Goal: Task Accomplishment & Management: Manage account settings

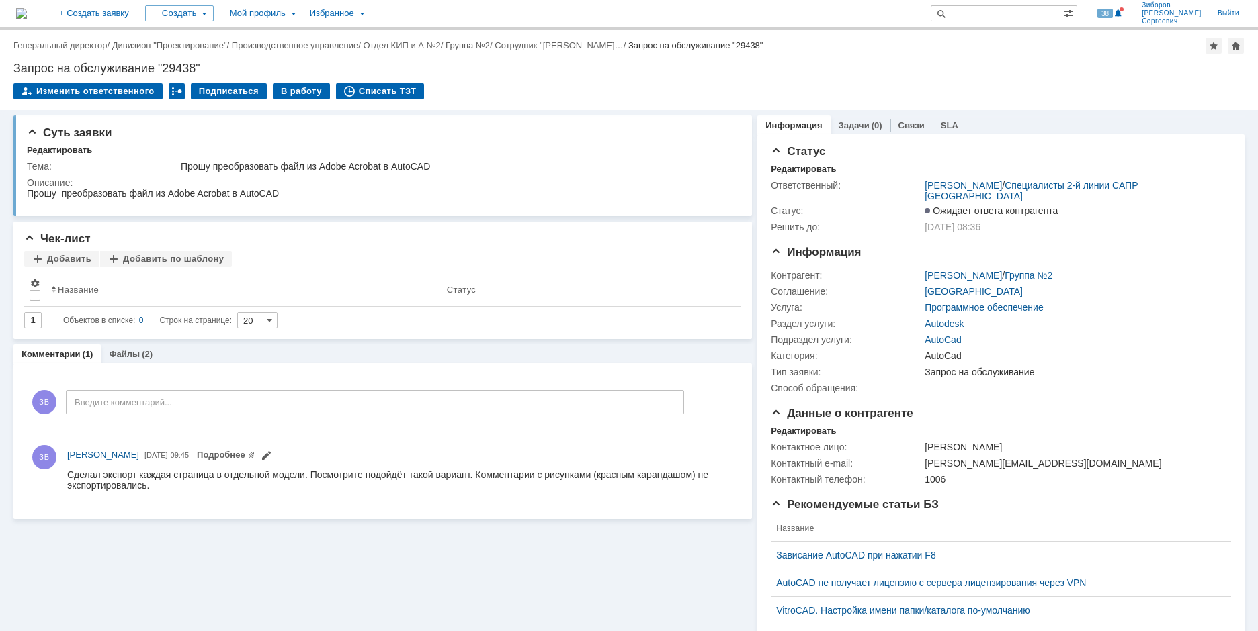
click at [117, 351] on link "Файлы" at bounding box center [124, 354] width 31 height 10
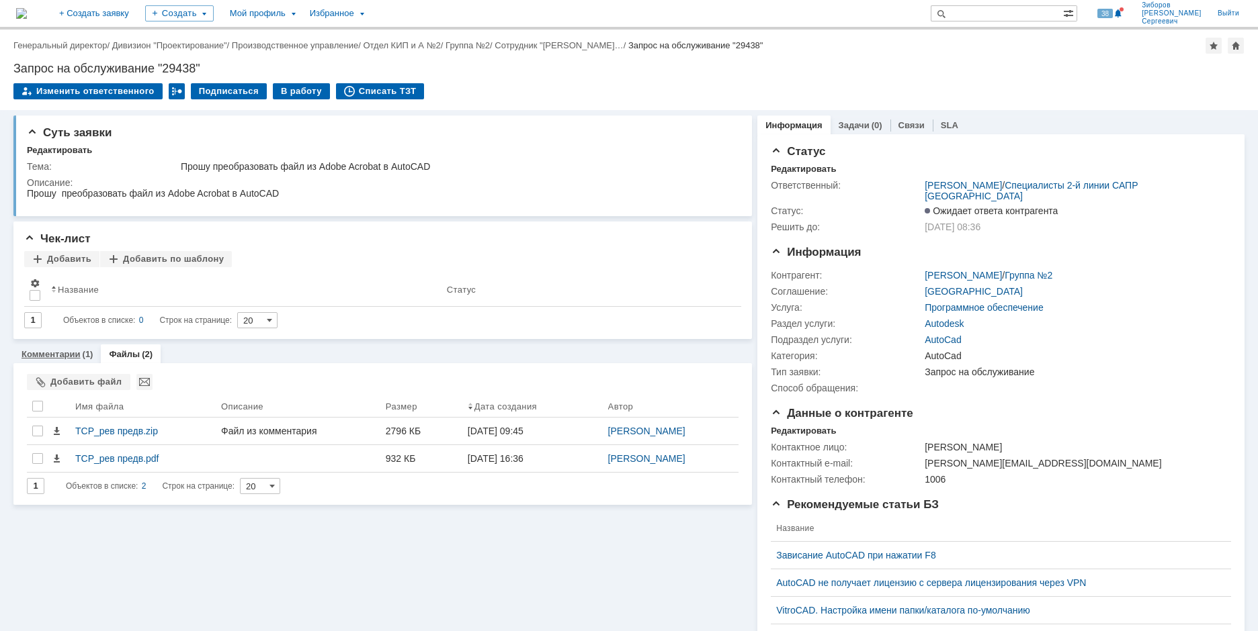
click at [38, 355] on link "Комментарии" at bounding box center [50, 354] width 59 height 10
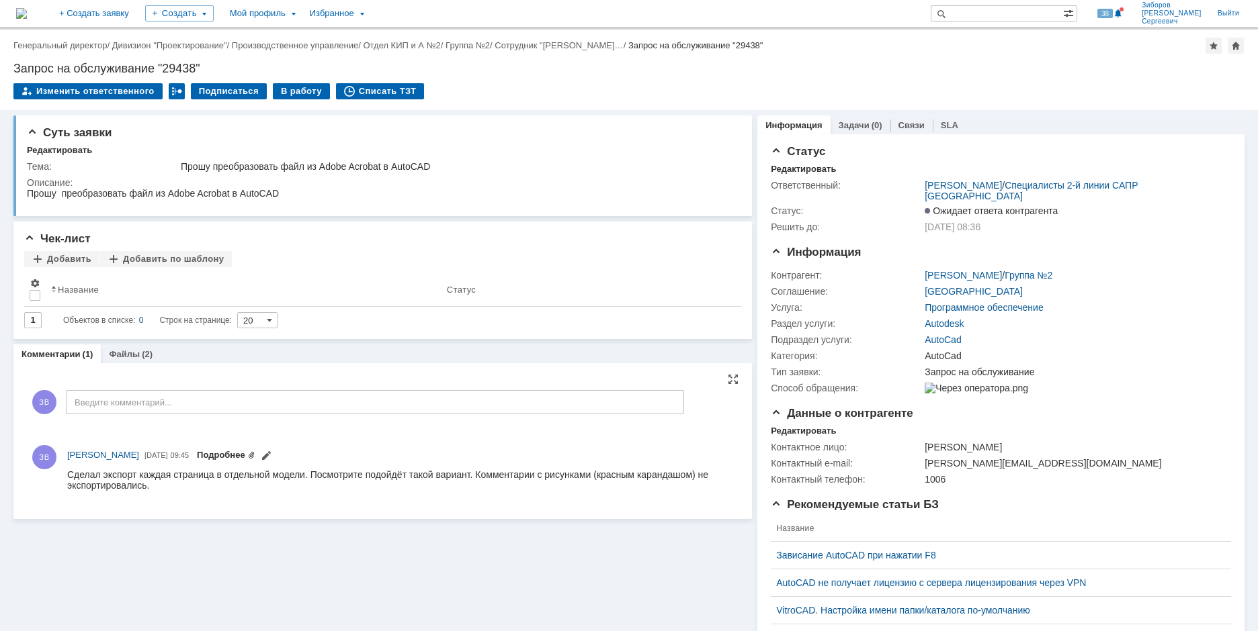
click at [255, 453] on link "Подробнее" at bounding box center [226, 455] width 58 height 10
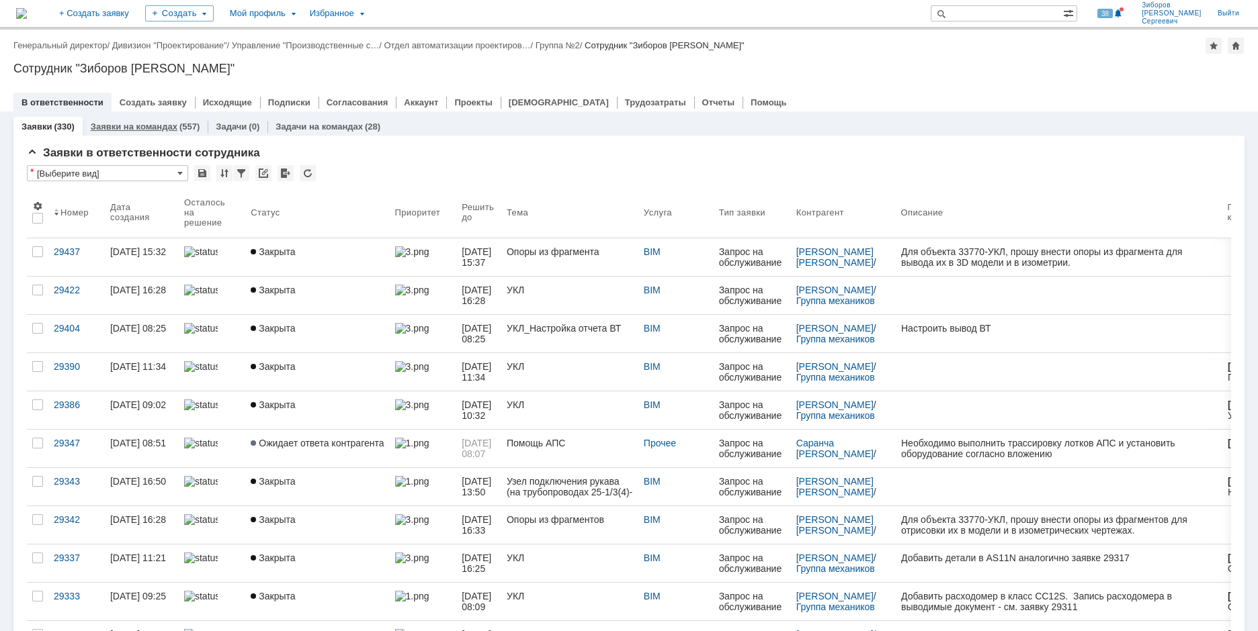
click at [161, 126] on link "Заявки на командах" at bounding box center [134, 127] width 87 height 10
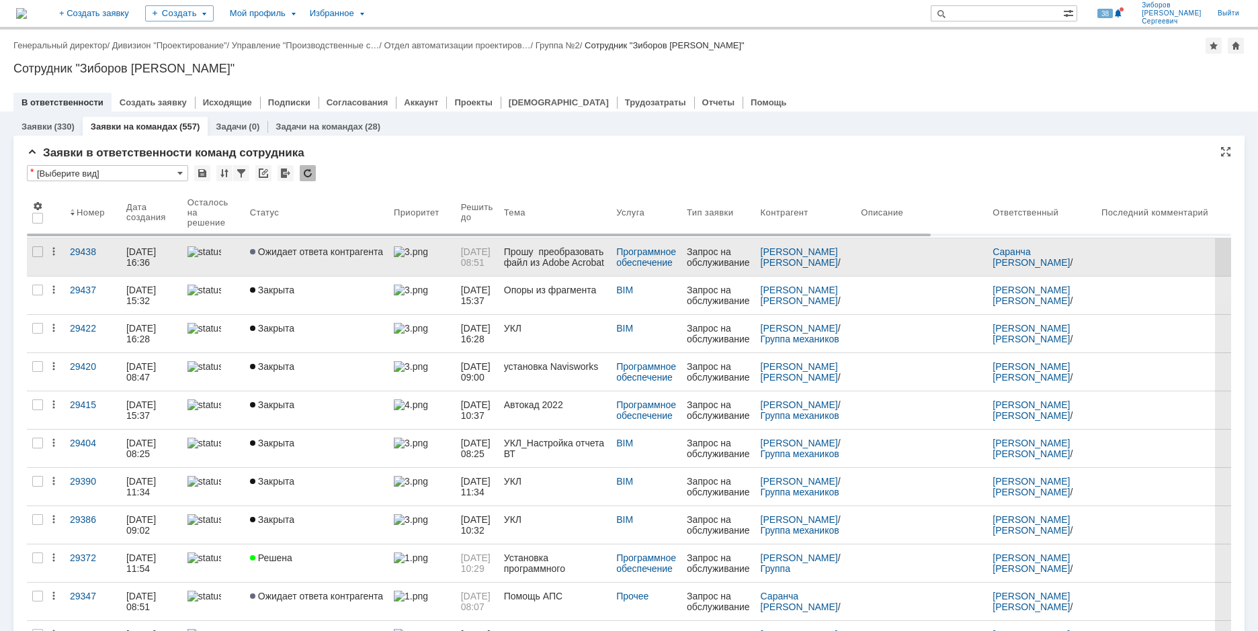
click at [308, 255] on span "Ожидает ответа контрагента" at bounding box center [316, 252] width 133 height 11
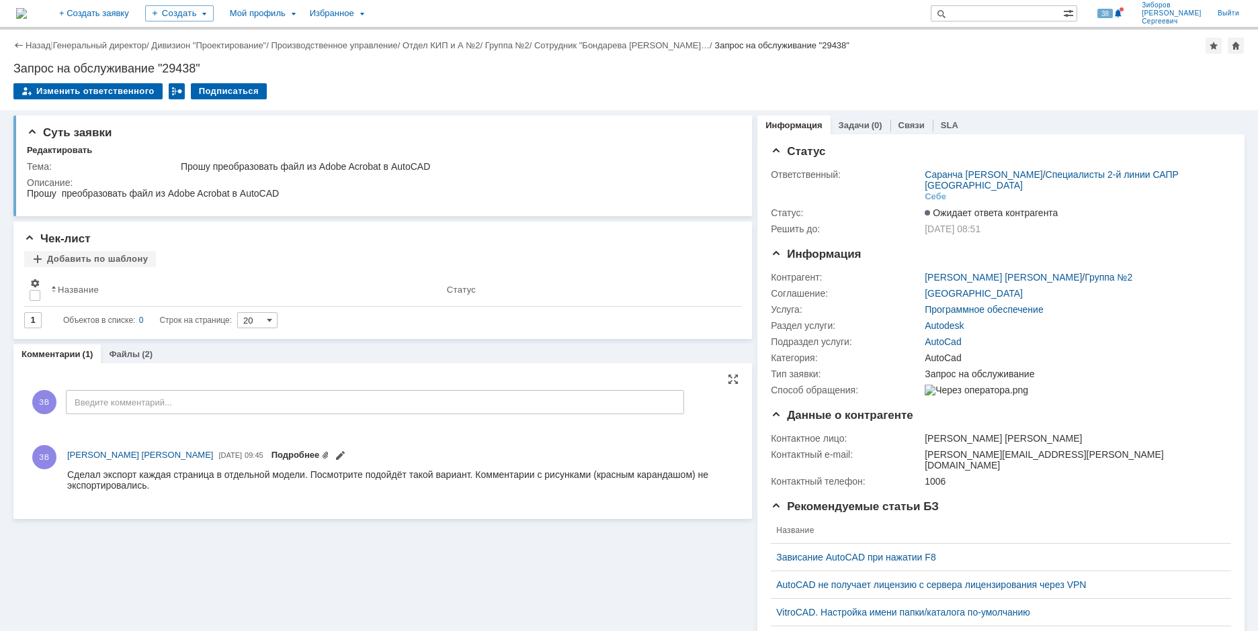
click at [279, 452] on link "Подробнее" at bounding box center [300, 455] width 58 height 10
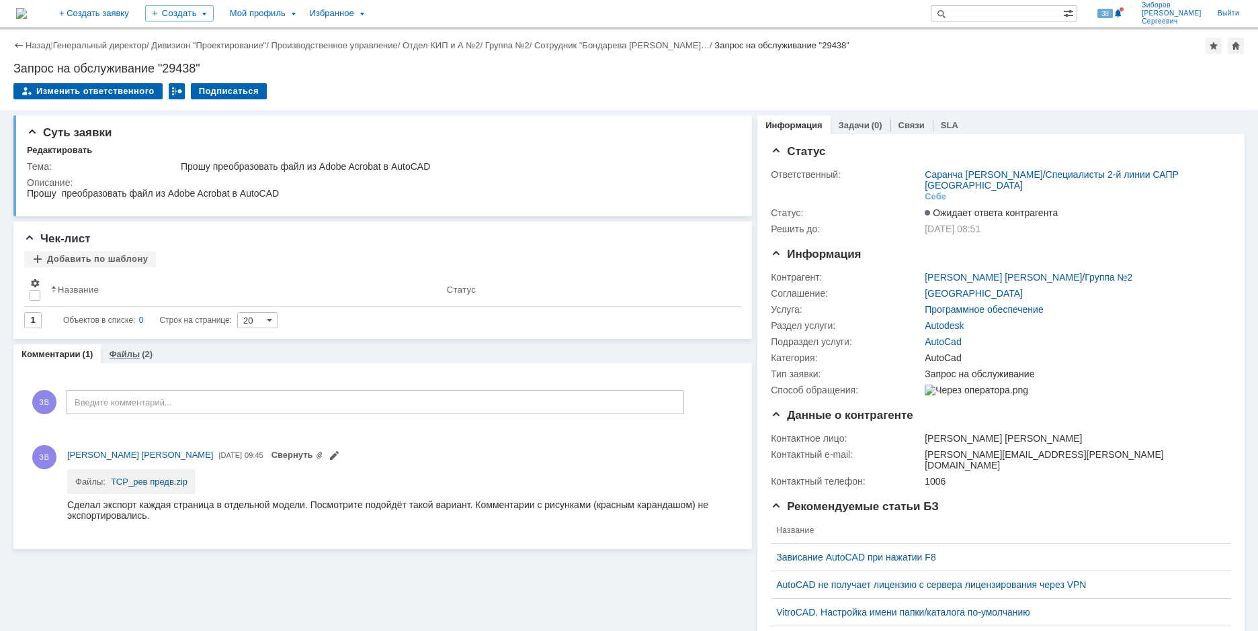
click at [127, 351] on link "Файлы" at bounding box center [124, 354] width 31 height 10
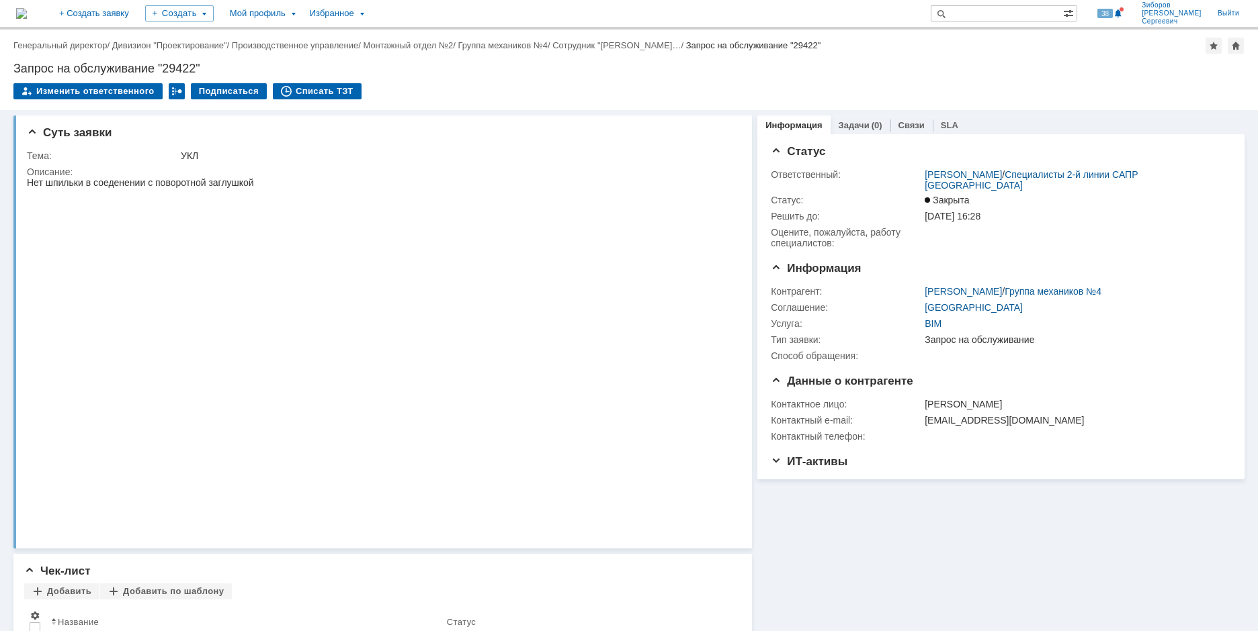
click at [27, 19] on img at bounding box center [21, 13] width 11 height 11
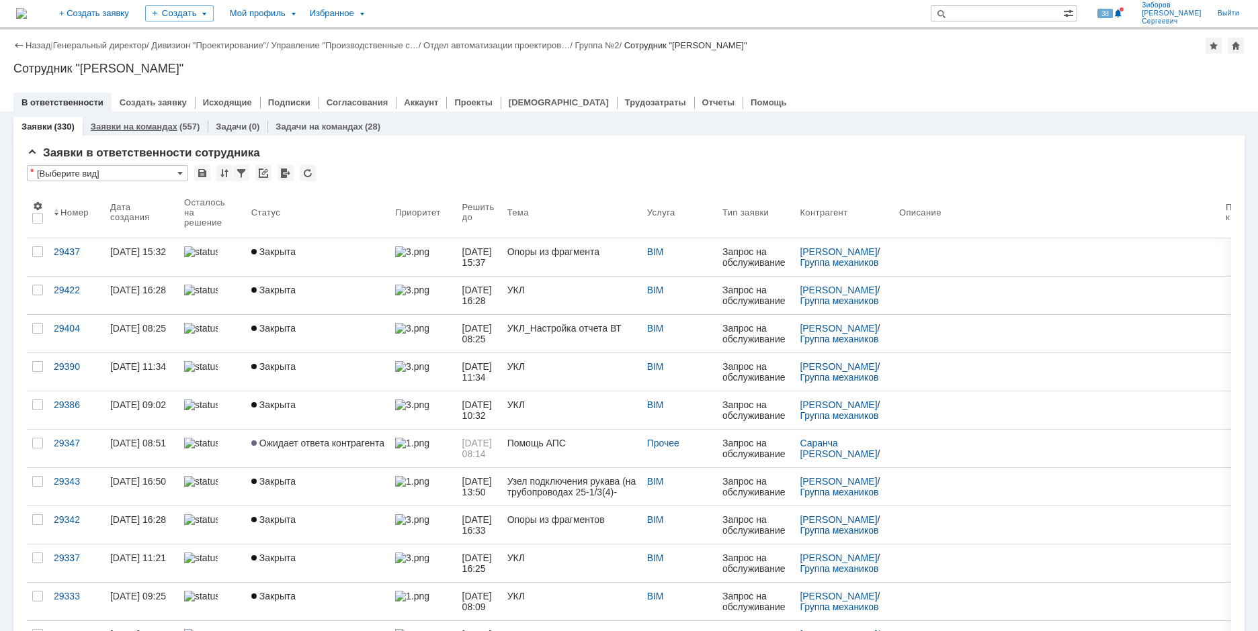
click at [129, 125] on link "Заявки на командах" at bounding box center [134, 127] width 87 height 10
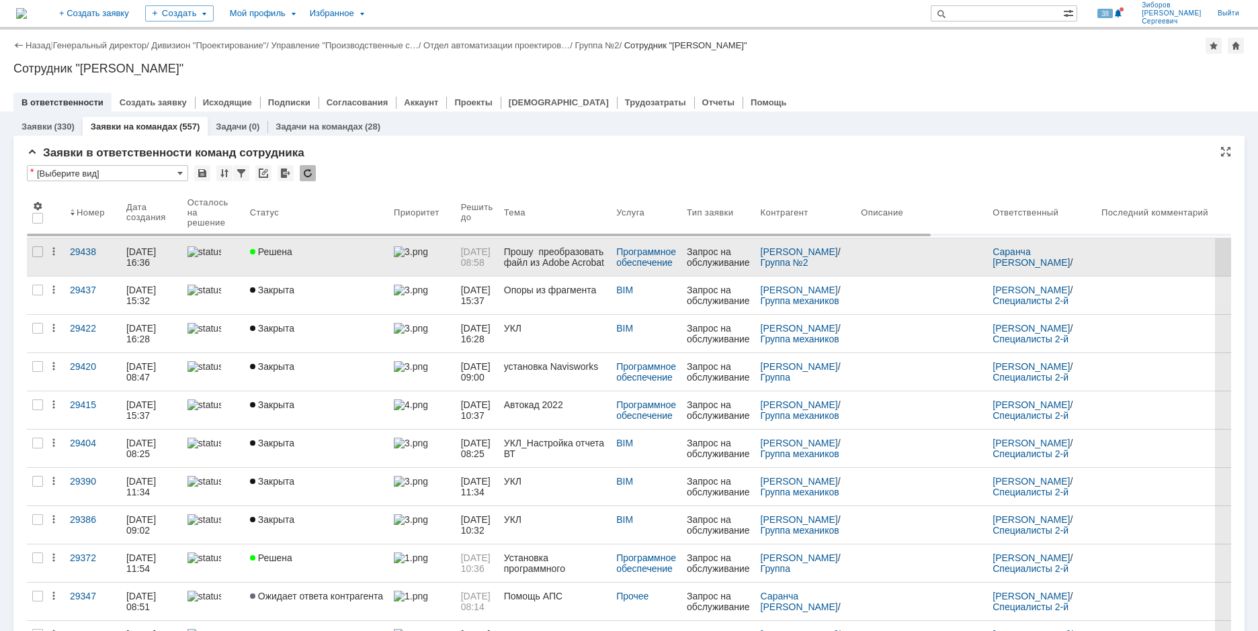
click at [284, 263] on link "Решена" at bounding box center [317, 257] width 144 height 38
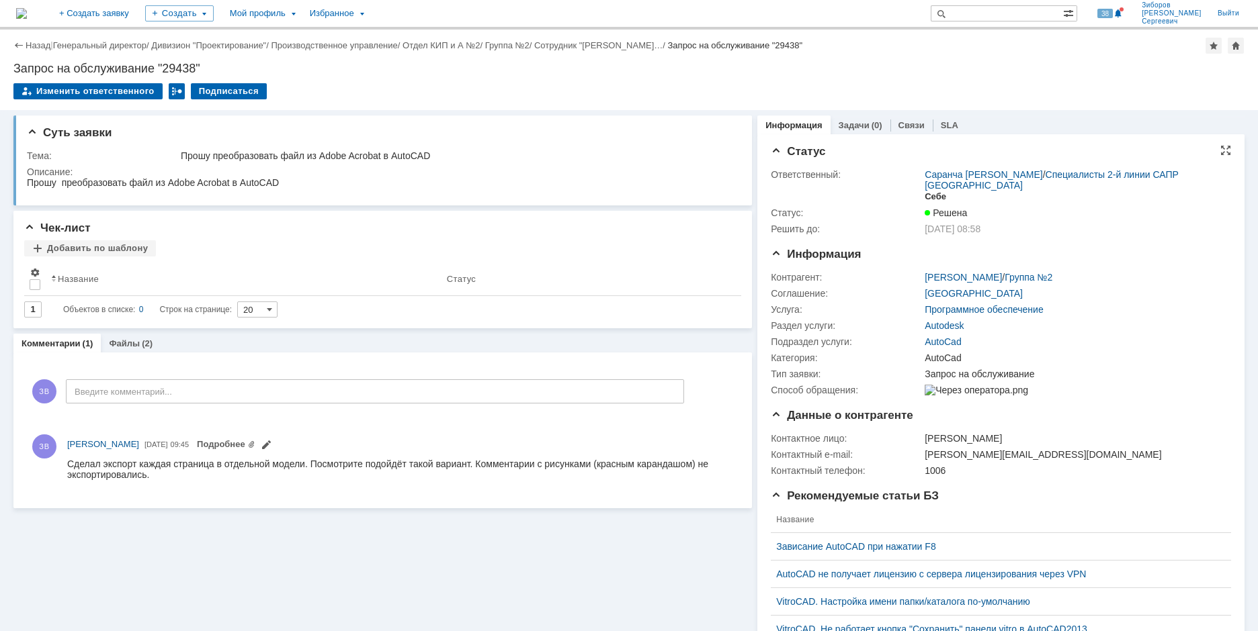
click at [925, 198] on div "Себе" at bounding box center [934, 196] width 21 height 11
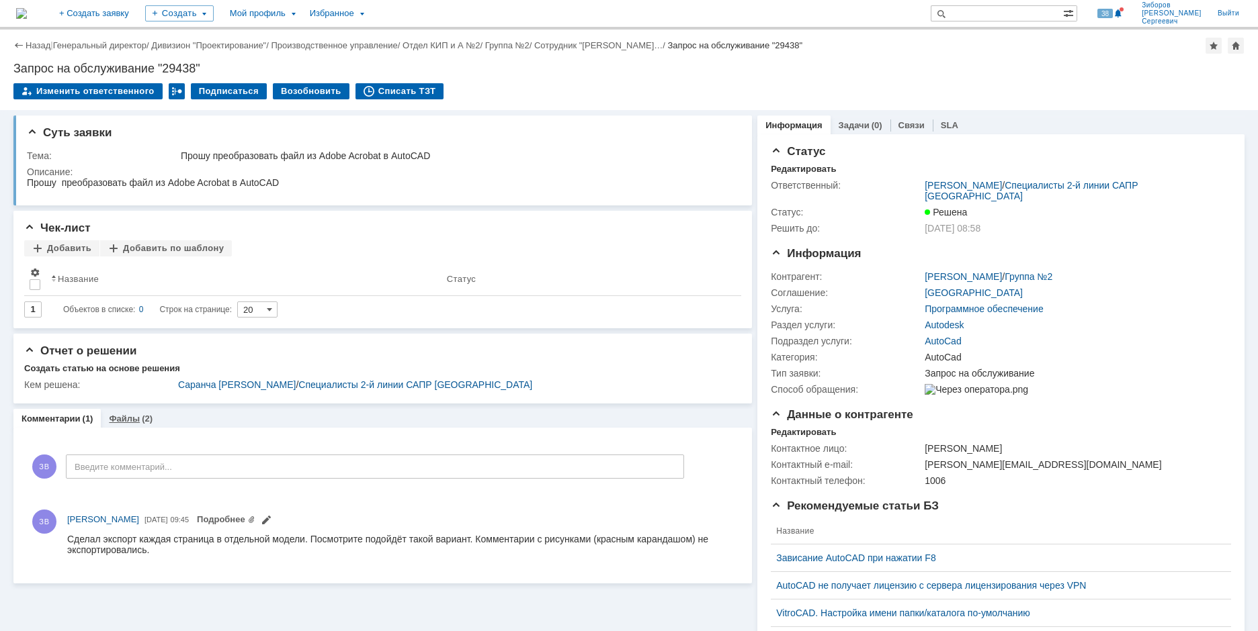
click at [129, 414] on link "Файлы" at bounding box center [124, 419] width 31 height 10
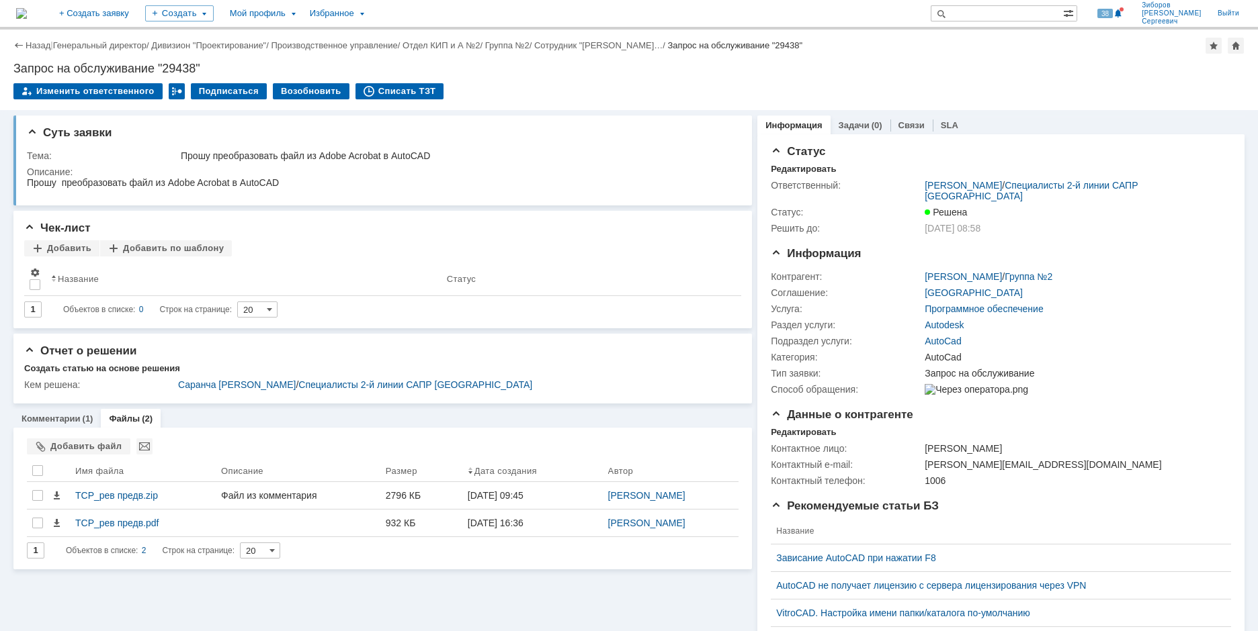
click at [27, 8] on img at bounding box center [21, 13] width 11 height 11
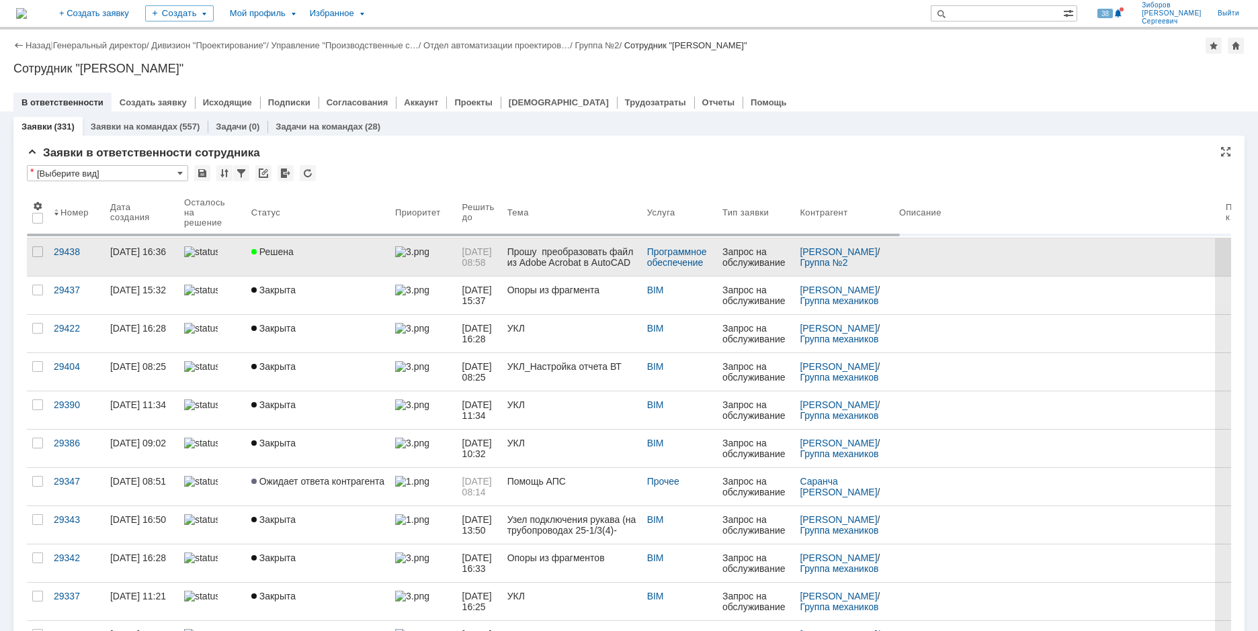
click at [278, 256] on span "Решена" at bounding box center [272, 252] width 42 height 11
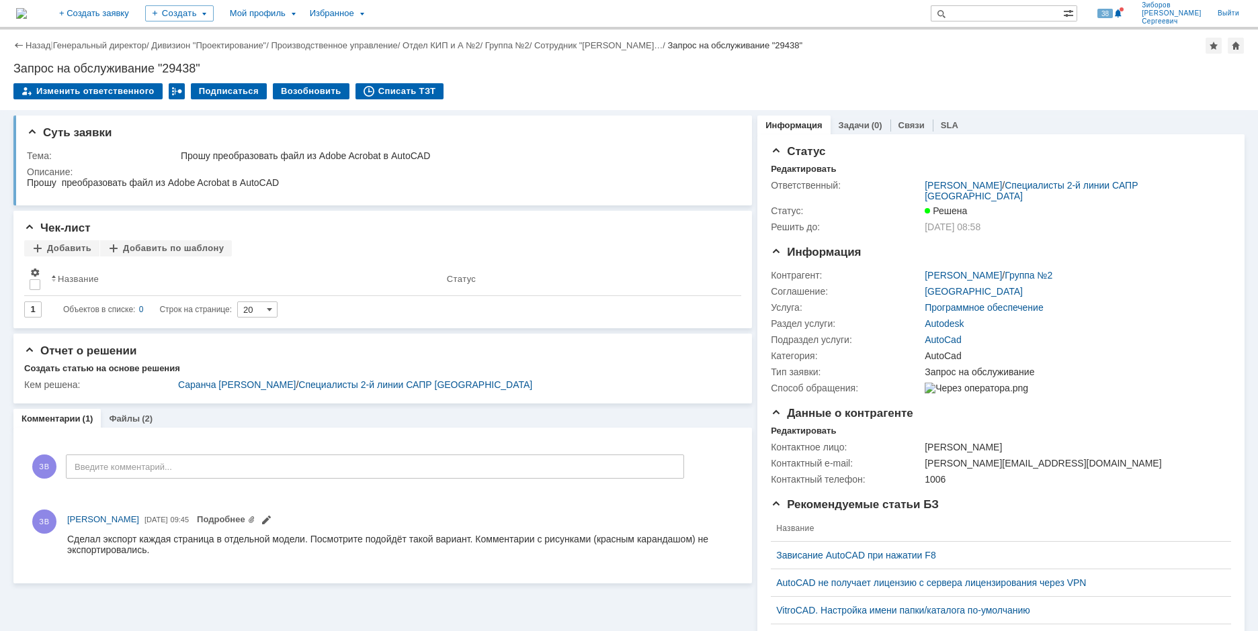
click at [27, 9] on img at bounding box center [21, 13] width 11 height 11
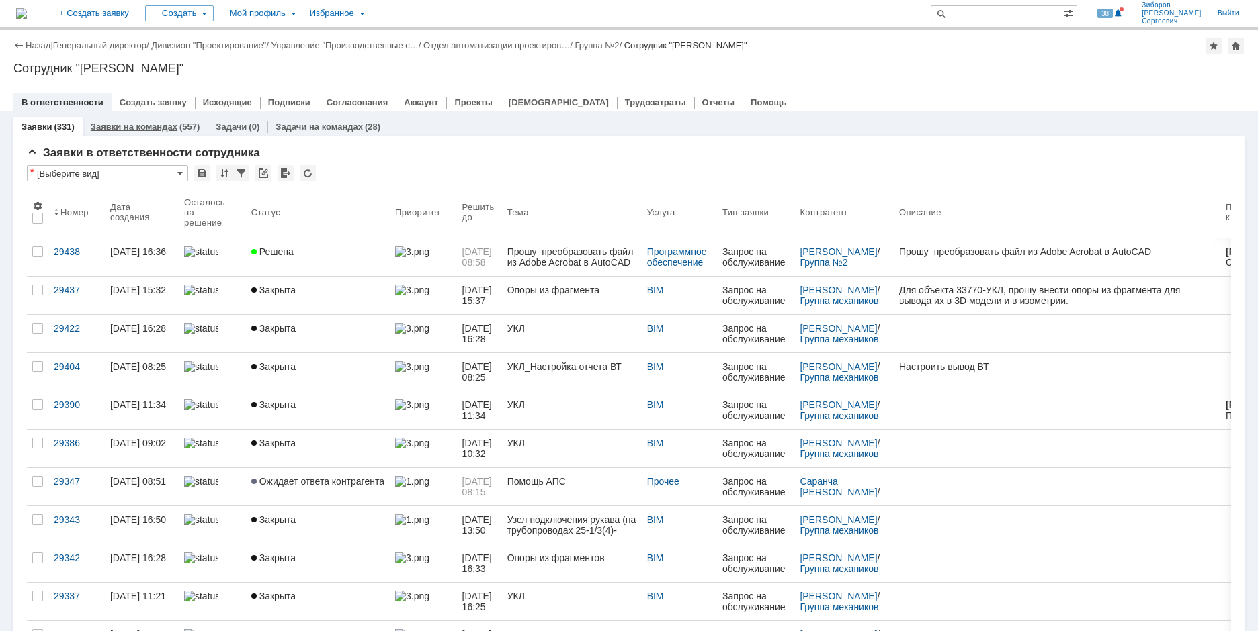
click at [131, 128] on link "Заявки на командах" at bounding box center [134, 127] width 87 height 10
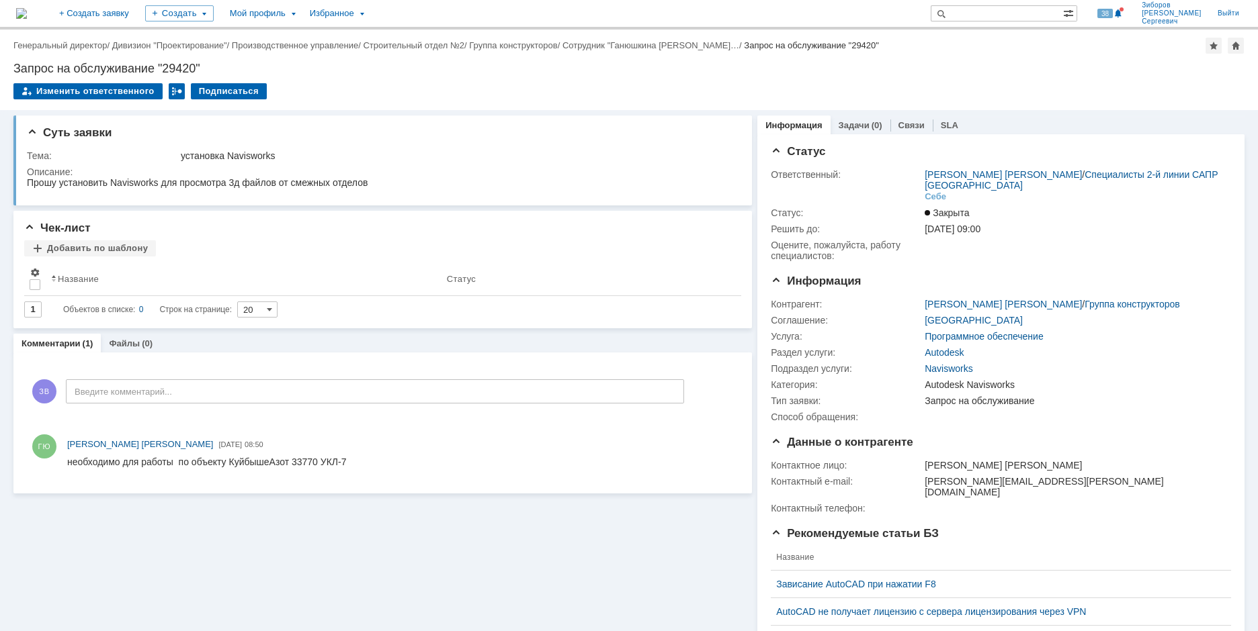
click at [27, 15] on img at bounding box center [21, 13] width 11 height 11
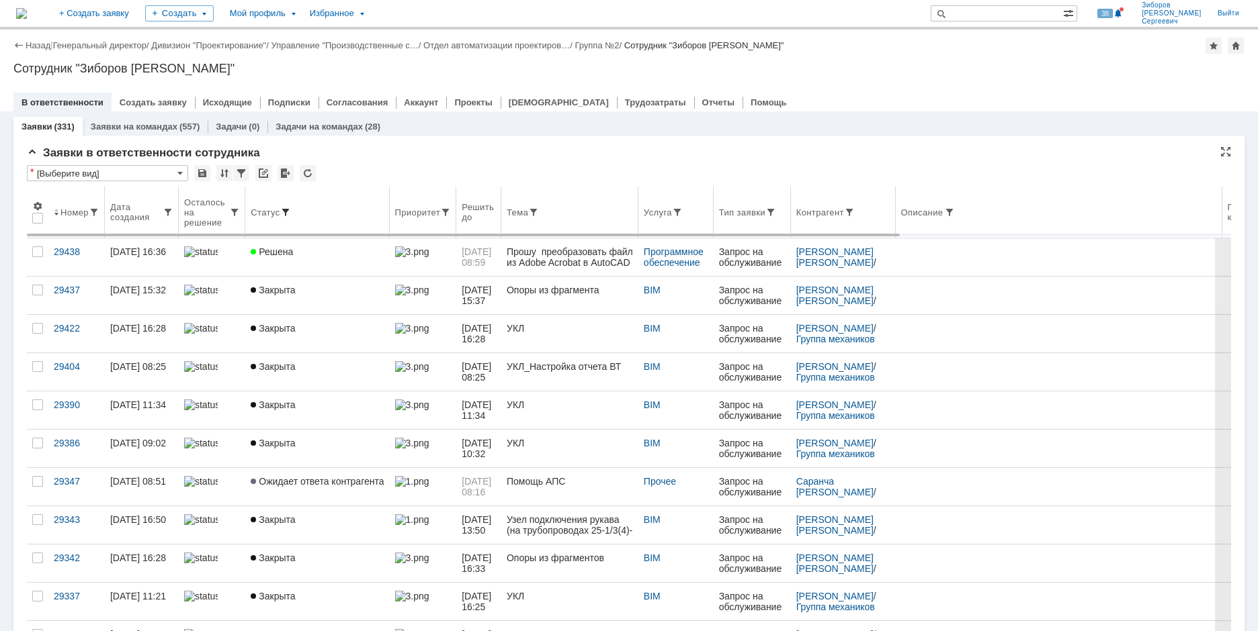
click at [285, 210] on span at bounding box center [285, 212] width 11 height 11
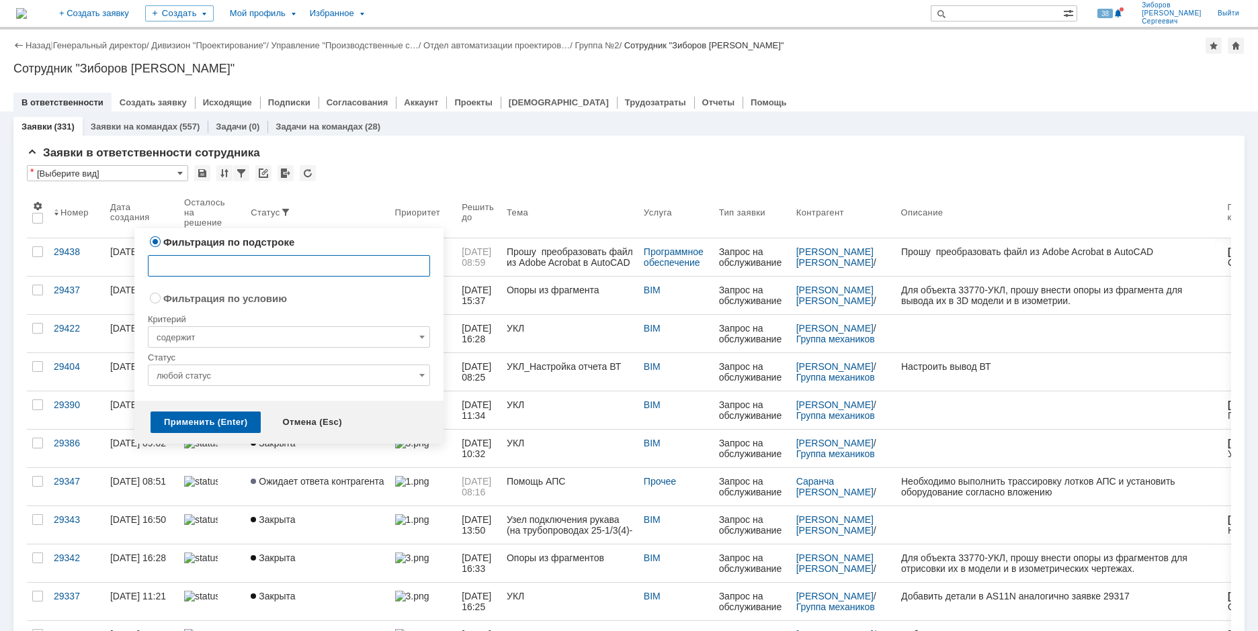
click at [260, 376] on input "любой статус" at bounding box center [289, 375] width 282 height 21
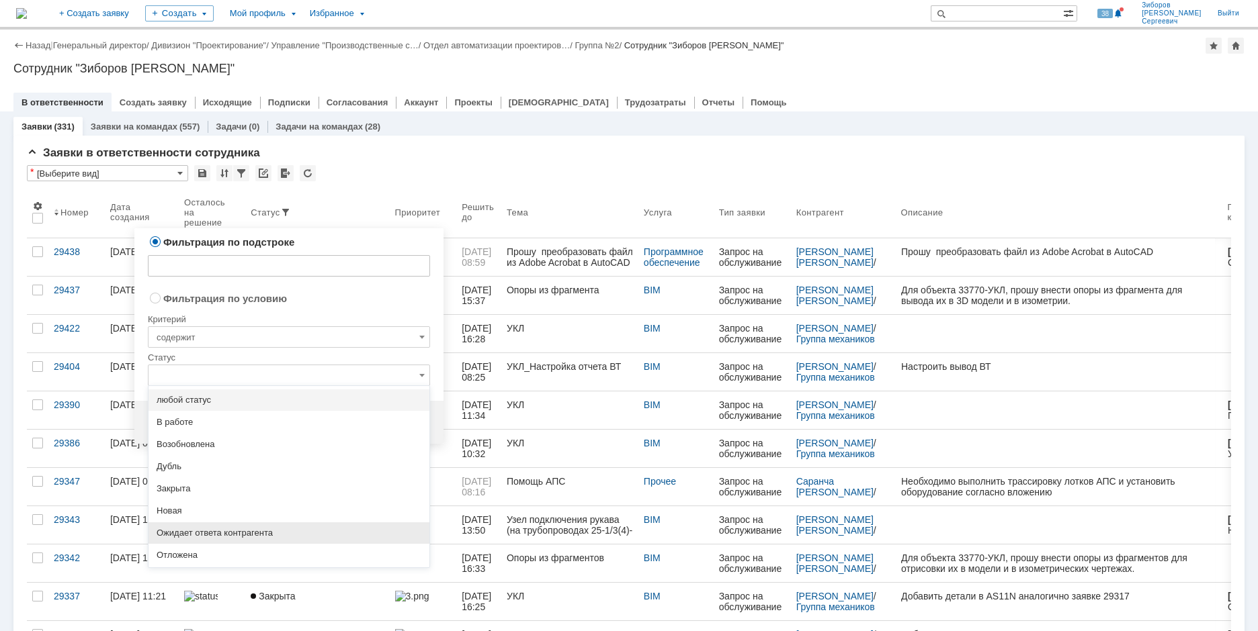
click at [214, 532] on span "Ожидает ответа контрагента" at bounding box center [289, 533] width 265 height 11
radio input "false"
radio input "true"
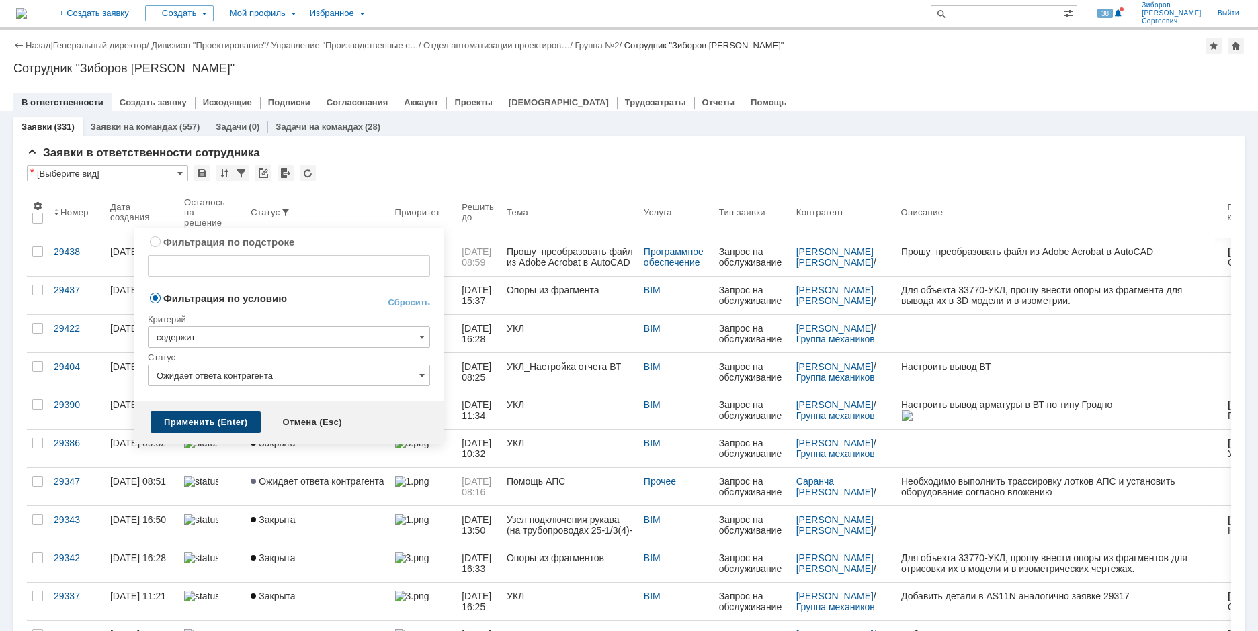
type input "Ожидает ответа контрагента"
click at [210, 423] on div "Применить (Enter)" at bounding box center [205, 422] width 110 height 21
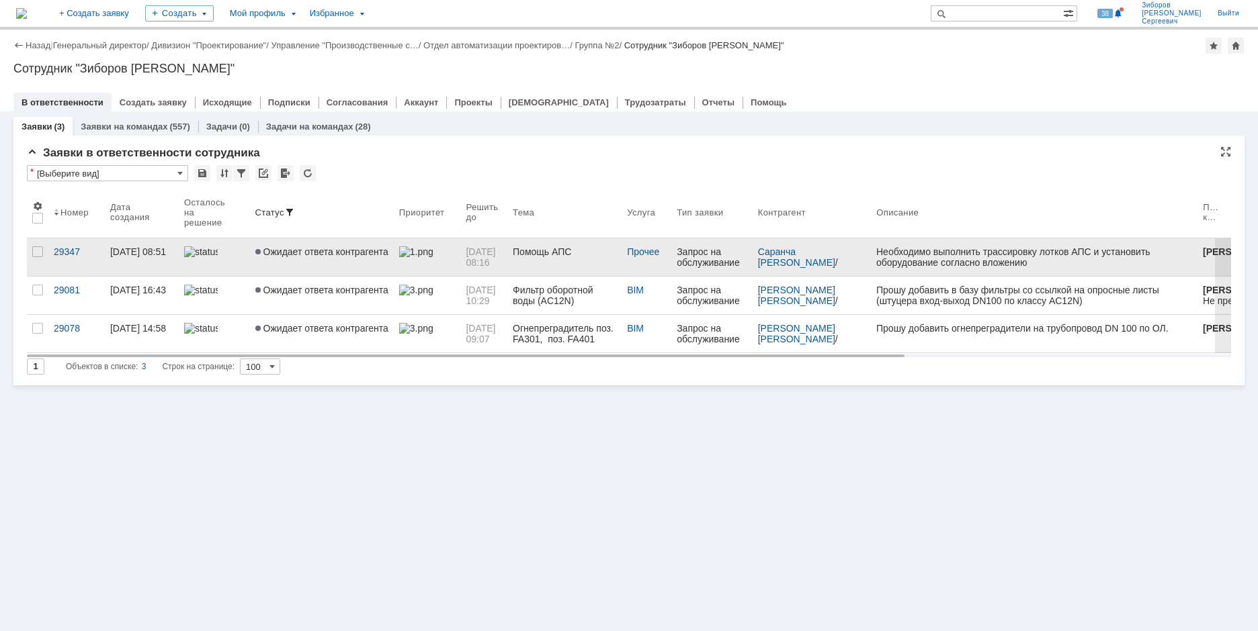
click at [203, 249] on img at bounding box center [201, 252] width 34 height 11
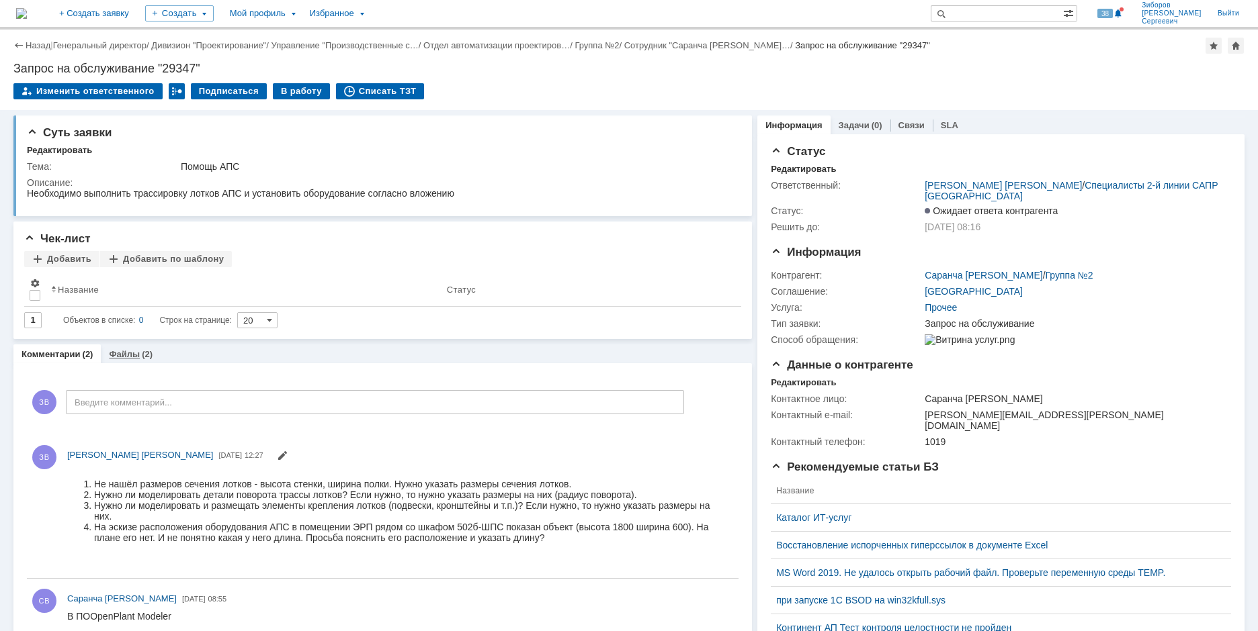
click at [142, 353] on div "(2)" at bounding box center [147, 354] width 11 height 10
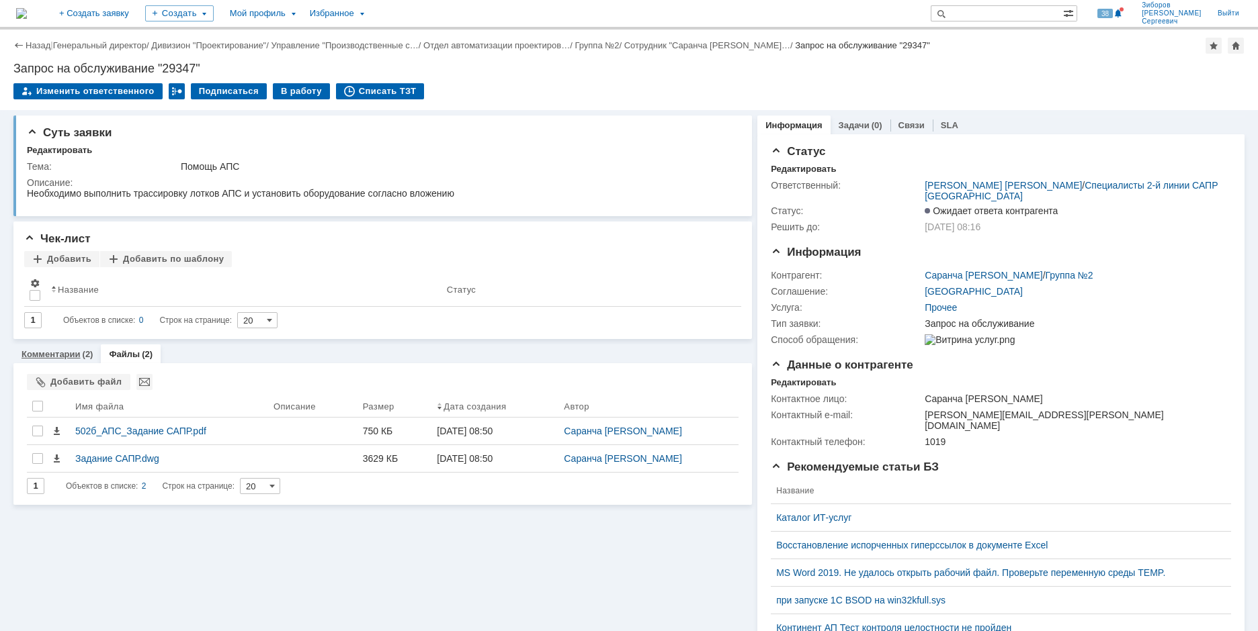
click at [35, 357] on link "Комментарии" at bounding box center [50, 354] width 59 height 10
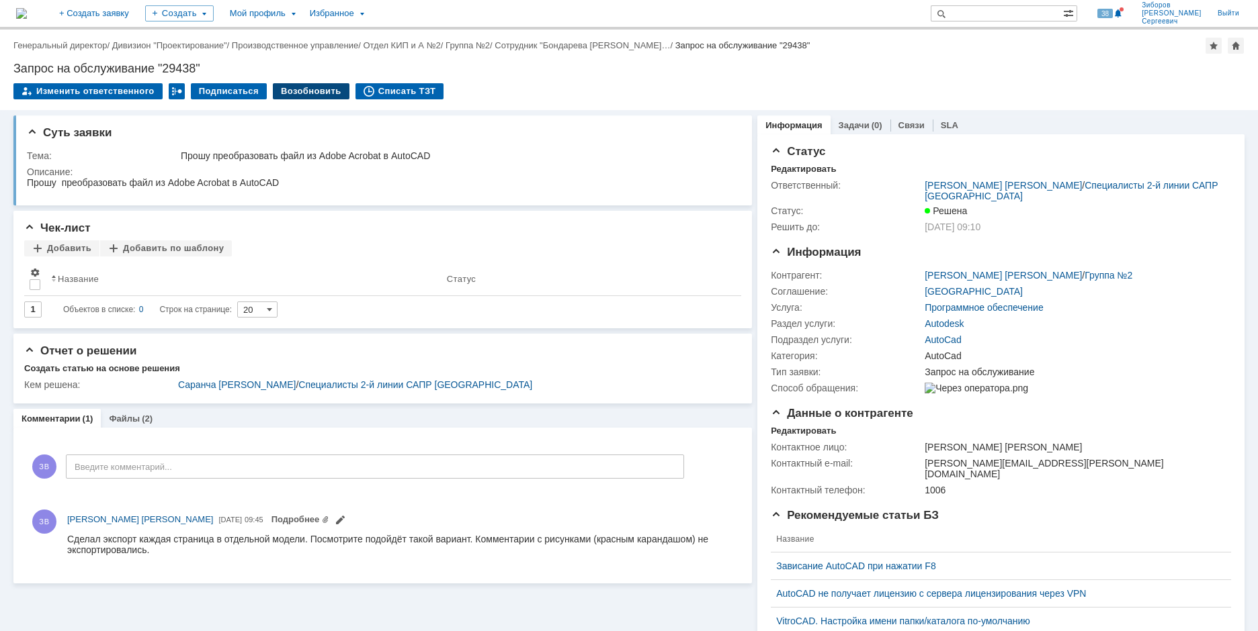
click at [311, 90] on div "Возобновить" at bounding box center [311, 91] width 77 height 16
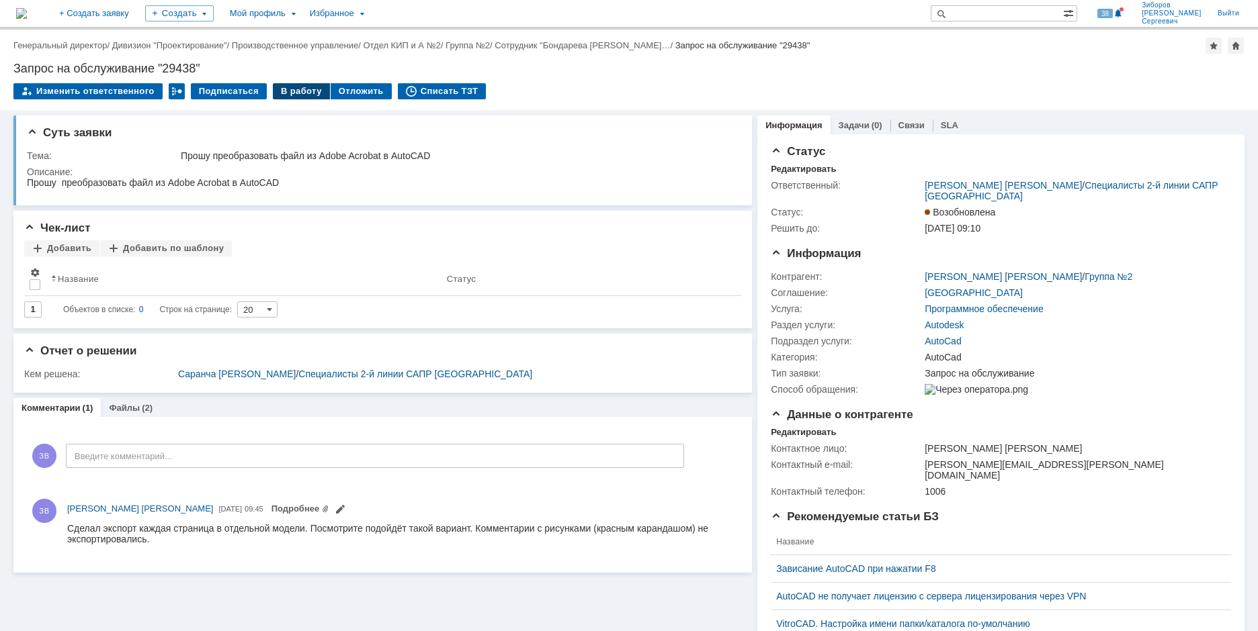
click at [296, 97] on div "В работу" at bounding box center [301, 91] width 57 height 16
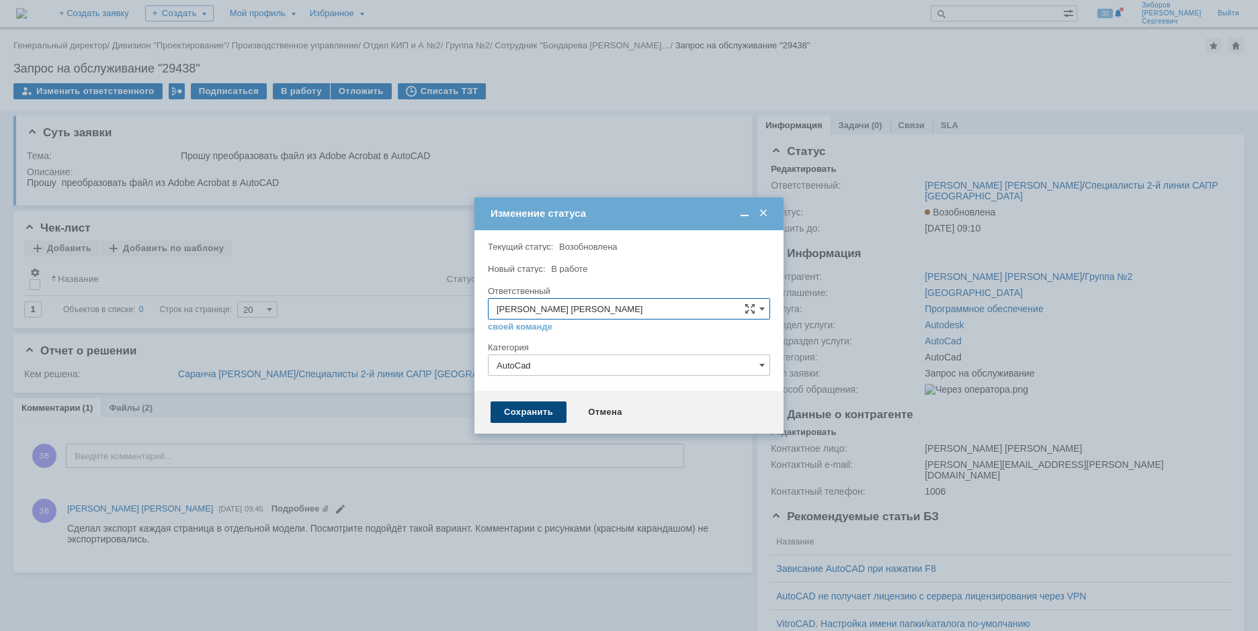
click at [539, 418] on div "Сохранить" at bounding box center [528, 412] width 76 height 21
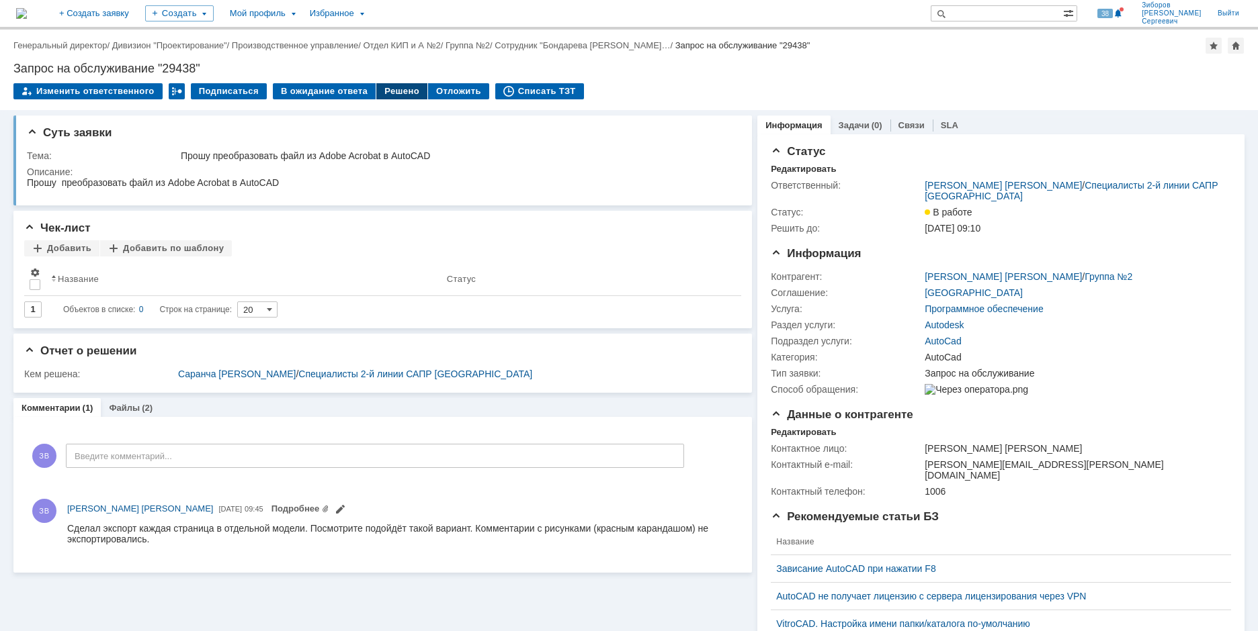
click at [399, 92] on div "Решено" at bounding box center [401, 91] width 51 height 16
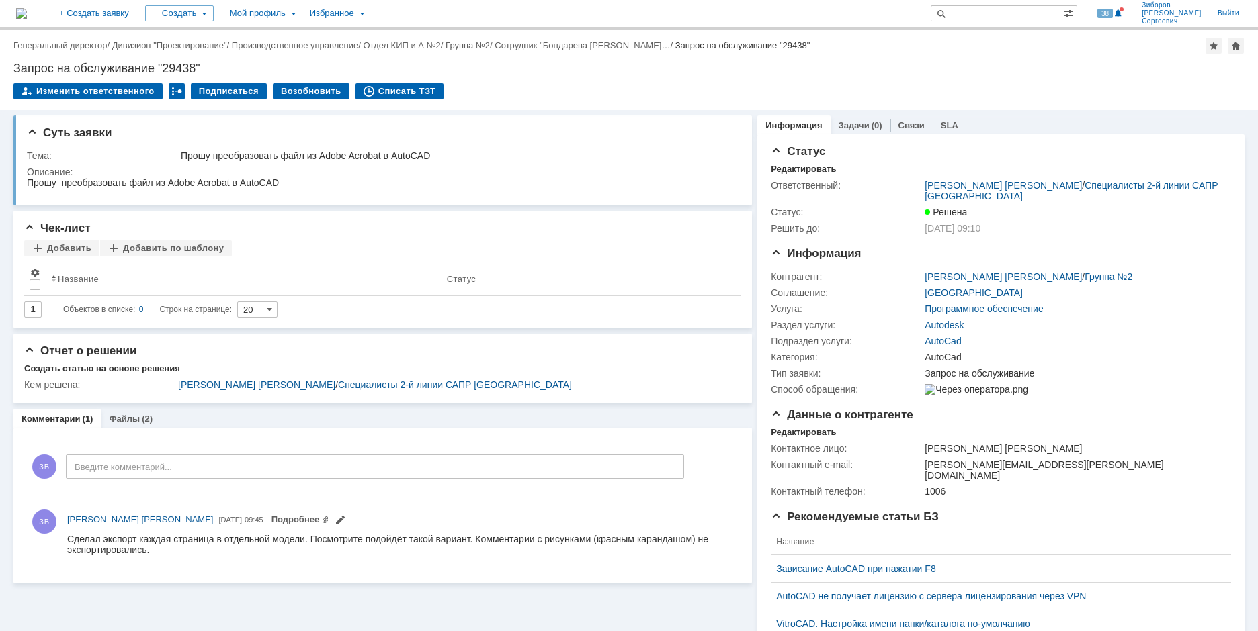
click at [27, 16] on img at bounding box center [21, 13] width 11 height 11
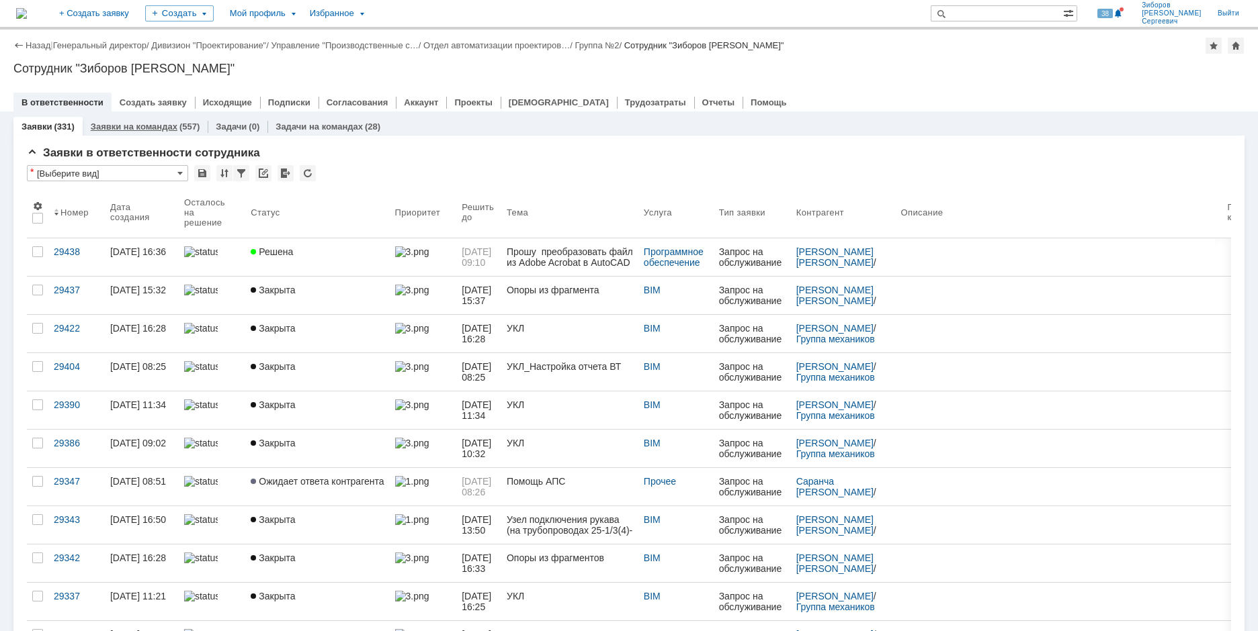
click at [141, 124] on link "Заявки на командах" at bounding box center [134, 127] width 87 height 10
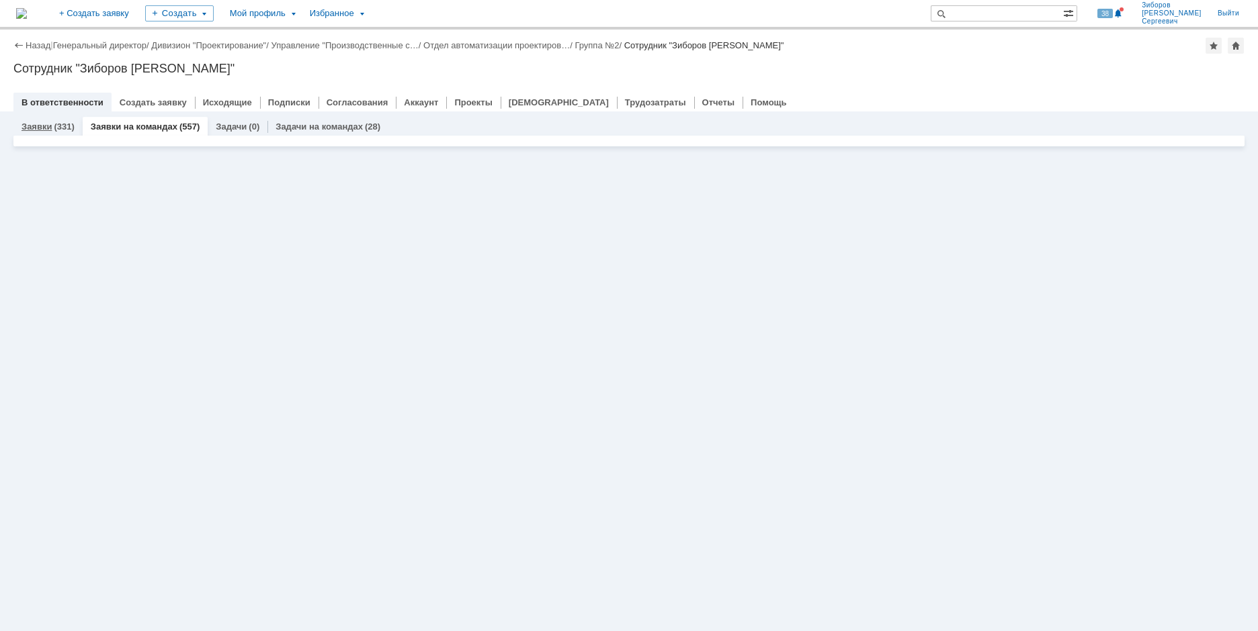
click at [49, 126] on link "Заявки" at bounding box center [36, 127] width 30 height 10
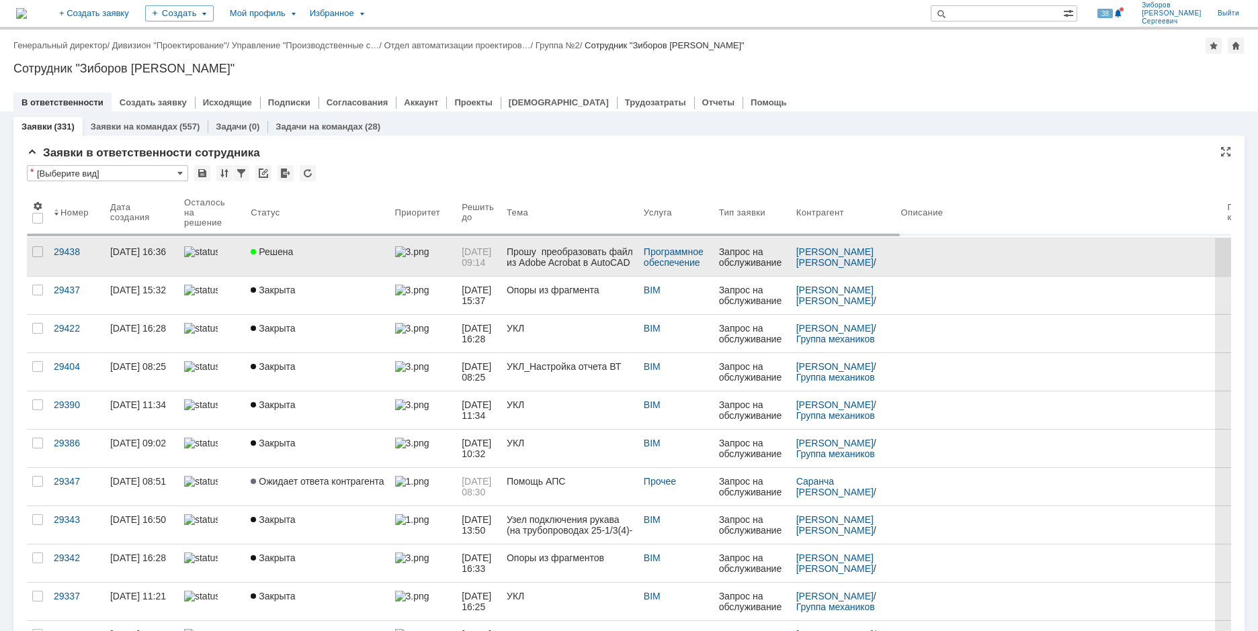
click at [308, 249] on div "Решена" at bounding box center [317, 252] width 133 height 11
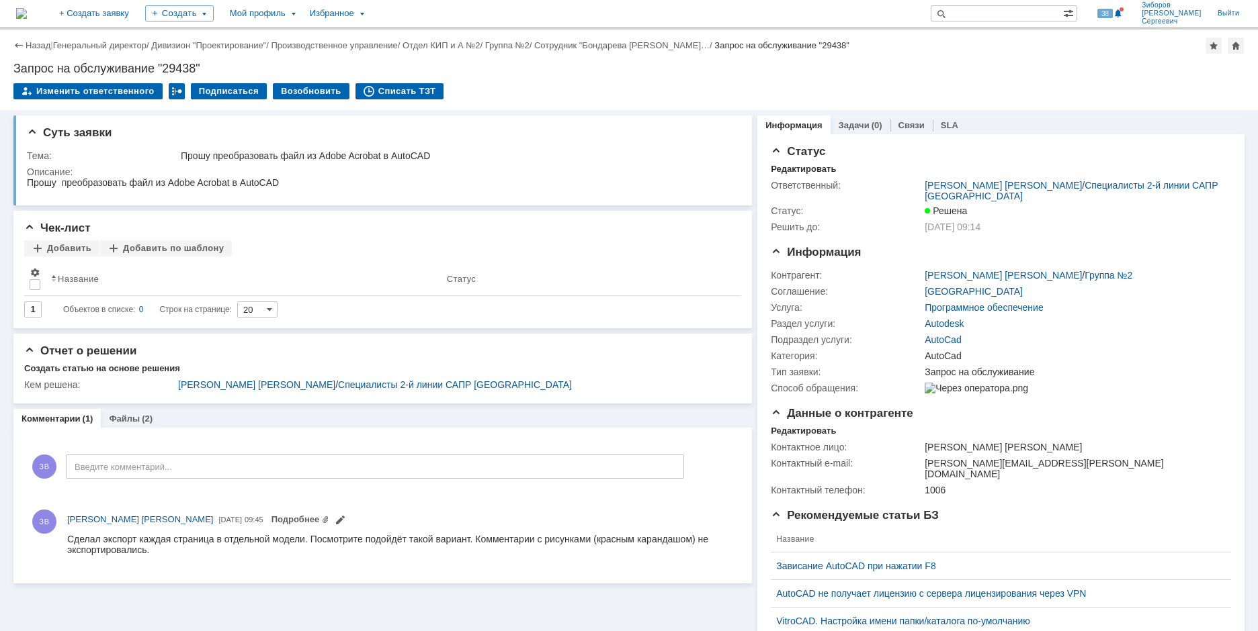
click at [27, 8] on img at bounding box center [21, 13] width 11 height 11
